Goal: Information Seeking & Learning: Find specific fact

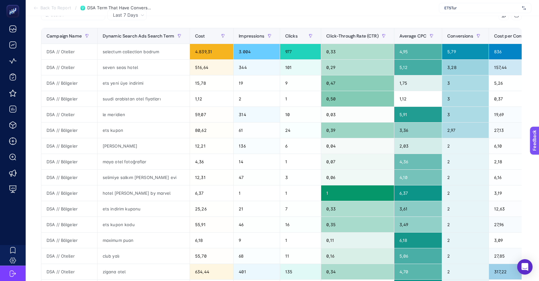
scroll to position [86, 0]
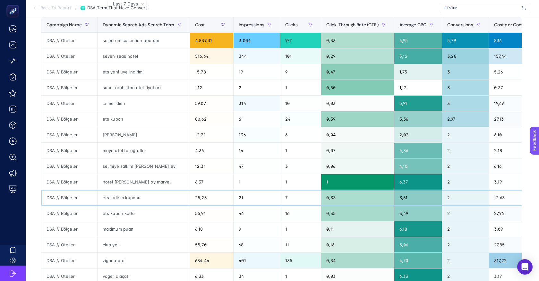
click at [122, 196] on div "ets indirim kuponu" at bounding box center [143, 197] width 92 height 15
copy tr "ets indirim kuponu"
click at [137, 210] on div "ets kupon kodu" at bounding box center [143, 212] width 92 height 15
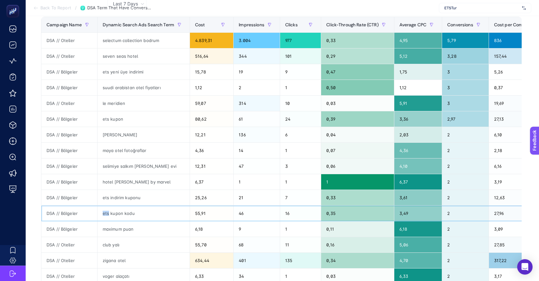
click at [137, 210] on div "ets kupon kodu" at bounding box center [143, 212] width 92 height 15
copy tr "ets kupon kodu"
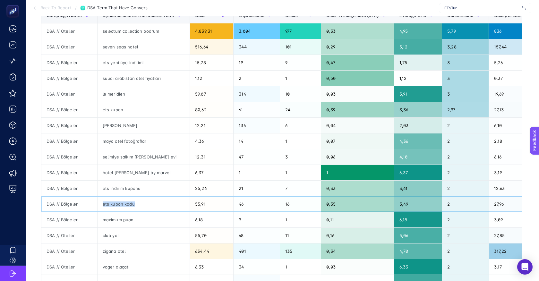
scroll to position [102, 0]
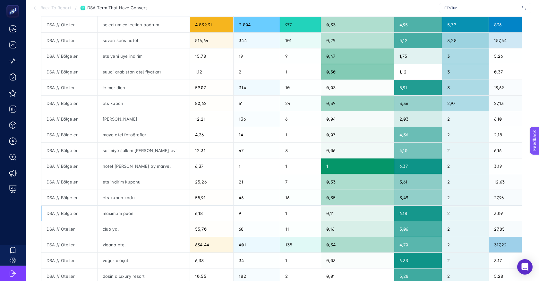
click at [161, 218] on div "maximum puan" at bounding box center [143, 212] width 92 height 15
click at [161, 217] on div "maximum puan" at bounding box center [143, 212] width 92 height 15
copy tr "maximum puan"
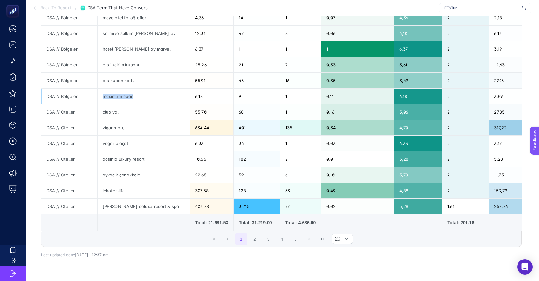
scroll to position [220, 0]
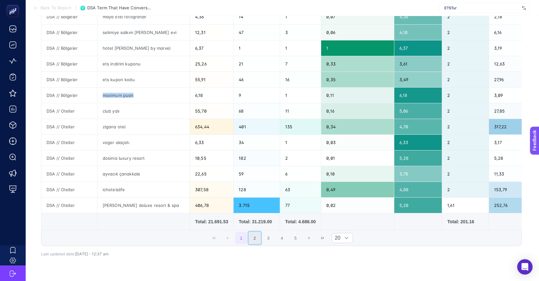
click at [258, 235] on button "2" at bounding box center [254, 238] width 12 height 12
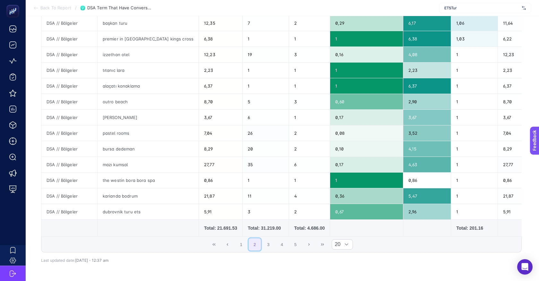
scroll to position [215, 0]
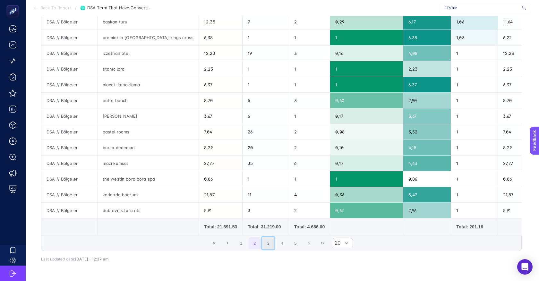
click at [263, 243] on button "3" at bounding box center [268, 243] width 12 height 12
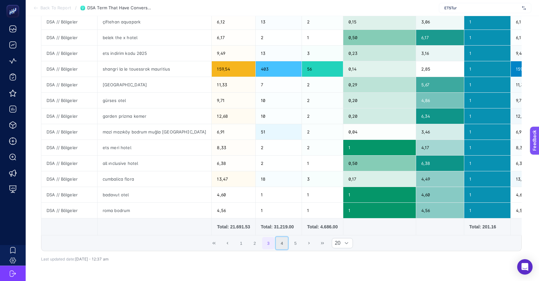
click at [277, 242] on button "4" at bounding box center [282, 243] width 12 height 12
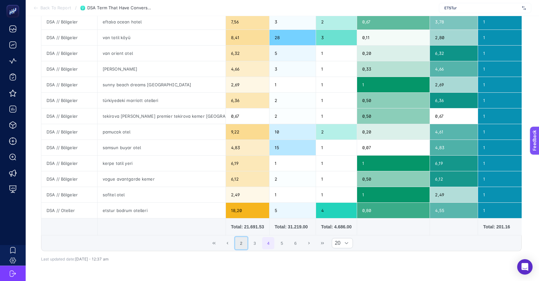
click at [237, 242] on button "2" at bounding box center [241, 243] width 12 height 12
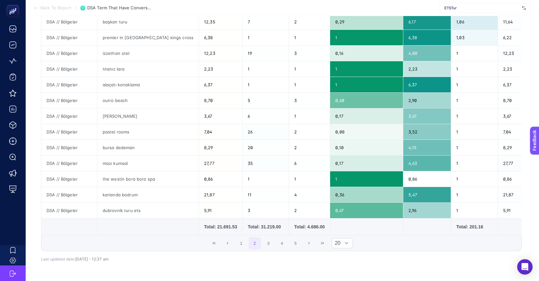
click at [234, 242] on span "1 2 3 4 5" at bounding box center [268, 242] width 68 height 13
click at [236, 242] on button "1" at bounding box center [241, 243] width 12 height 12
